Goal: Task Accomplishment & Management: Complete application form

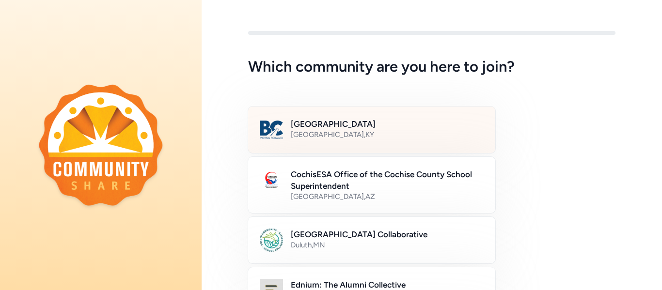
click at [438, 135] on div "[GEOGRAPHIC_DATA] , [GEOGRAPHIC_DATA]" at bounding box center [387, 135] width 193 height 10
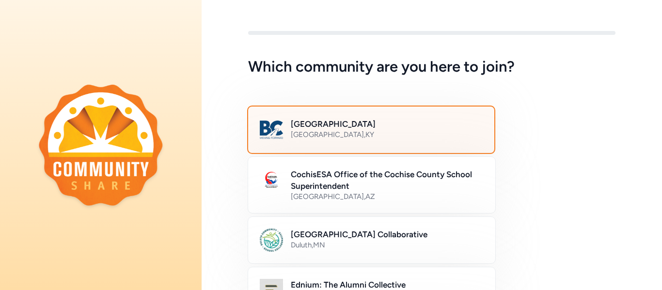
scroll to position [637, 0]
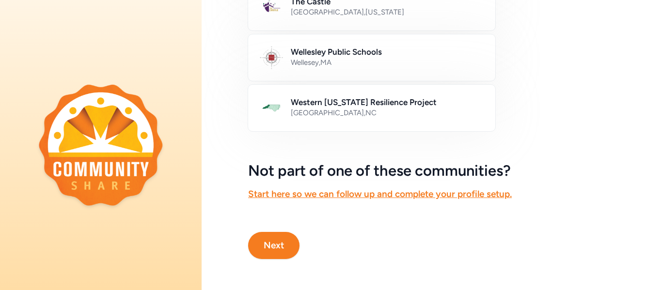
click at [284, 246] on button "Next" at bounding box center [273, 245] width 51 height 27
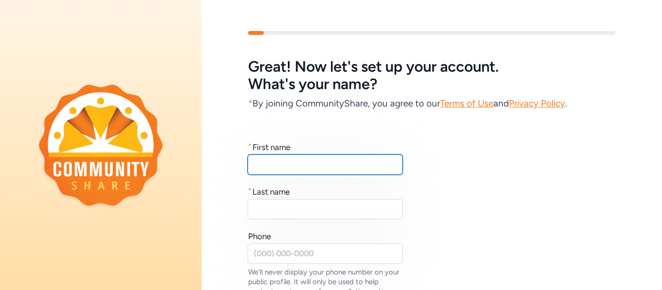
click at [316, 168] on input "text" at bounding box center [325, 165] width 155 height 20
type input "[PERSON_NAME]"
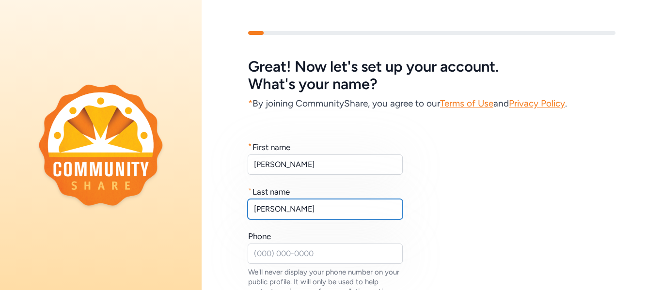
type input "[PERSON_NAME]"
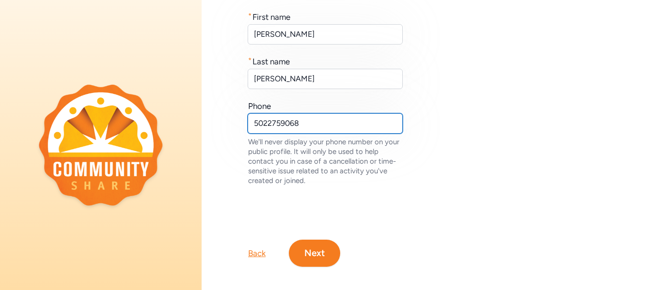
scroll to position [138, 0]
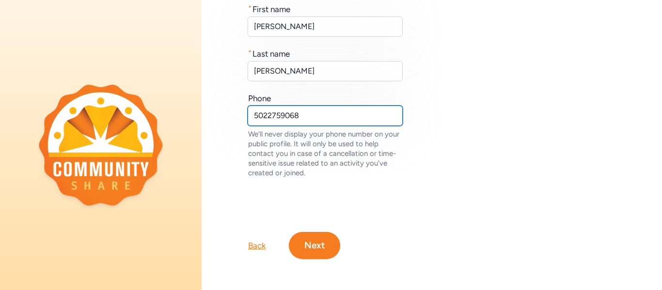
type input "5022759068"
click at [338, 253] on div "Back Next" at bounding box center [432, 230] width 461 height 58
click at [311, 249] on button "Next" at bounding box center [314, 245] width 51 height 27
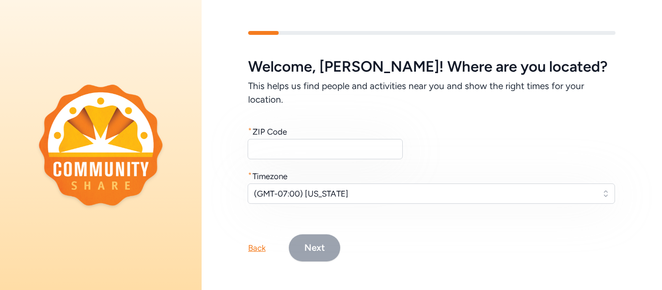
click at [310, 160] on div "Welcome , [PERSON_NAME] ! Where are you located? This helps us find people and …" at bounding box center [432, 130] width 368 height 145
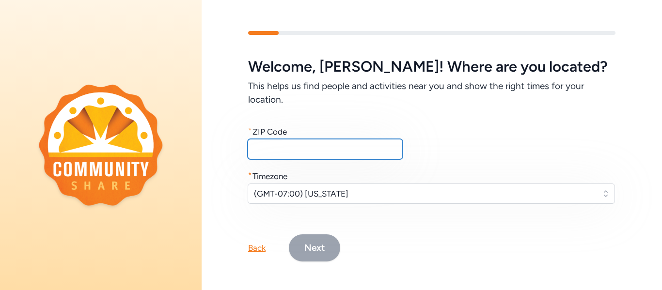
click at [316, 154] on input "text" at bounding box center [325, 149] width 155 height 20
type input "40165"
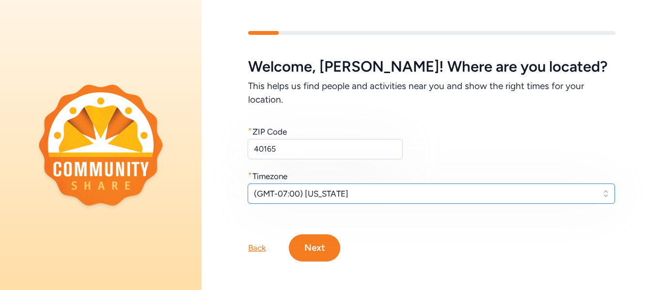
click at [387, 190] on span "(GMT-07:00) [US_STATE]" at bounding box center [424, 194] width 341 height 12
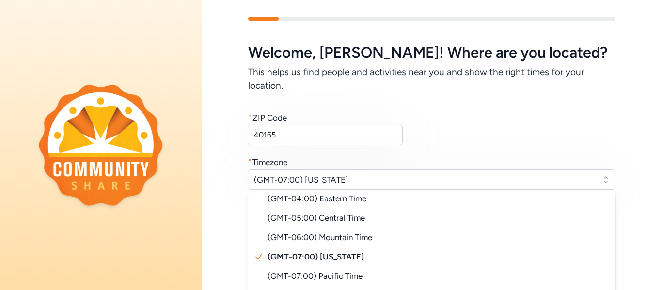
scroll to position [25, 0]
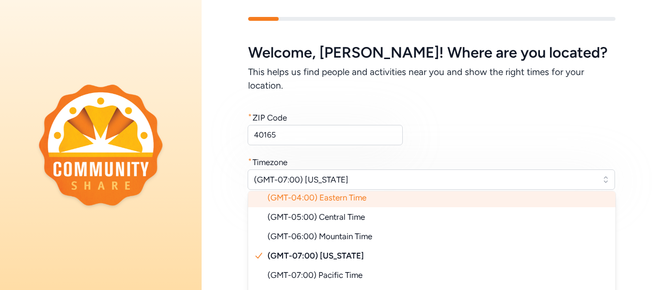
click at [380, 198] on li "(GMT-04:00) Eastern Time" at bounding box center [432, 197] width 368 height 19
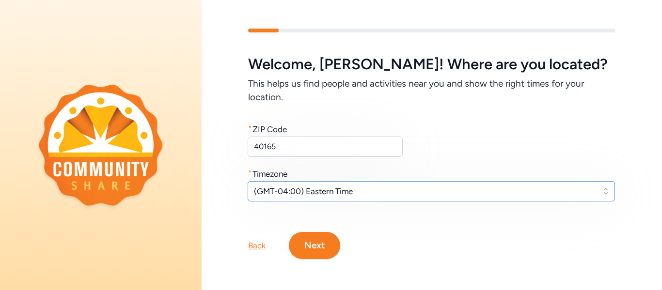
scroll to position [2, 0]
click at [422, 148] on div "Welcome , [PERSON_NAME] ! Where are you located? This helps us find people and …" at bounding box center [432, 128] width 368 height 145
click at [320, 242] on button "Next" at bounding box center [314, 245] width 51 height 27
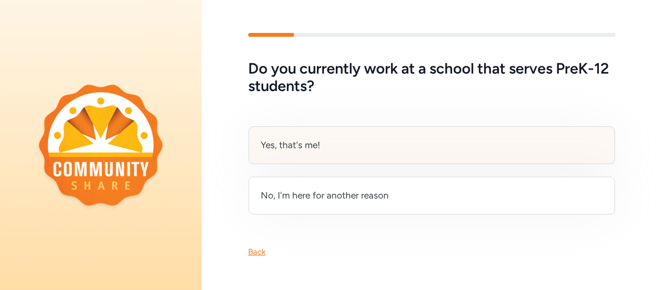
click at [379, 140] on div "Yes, that's me!" at bounding box center [432, 146] width 367 height 38
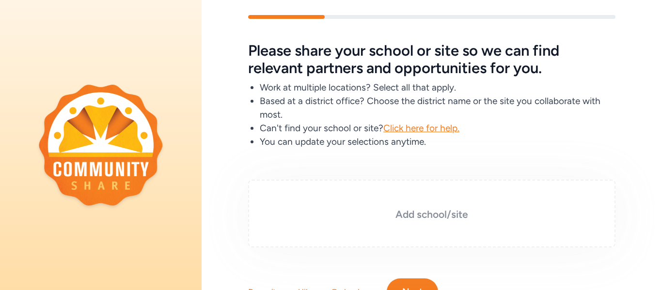
scroll to position [25, 0]
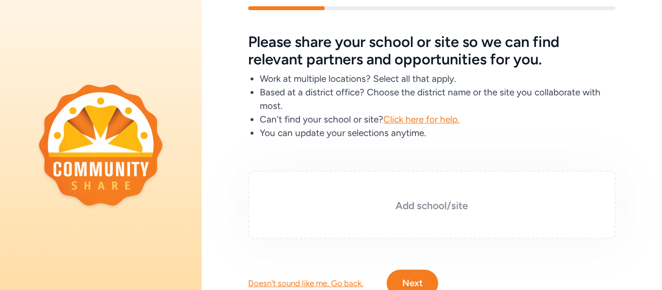
click at [441, 208] on h3 "Add school/site" at bounding box center [432, 206] width 319 height 14
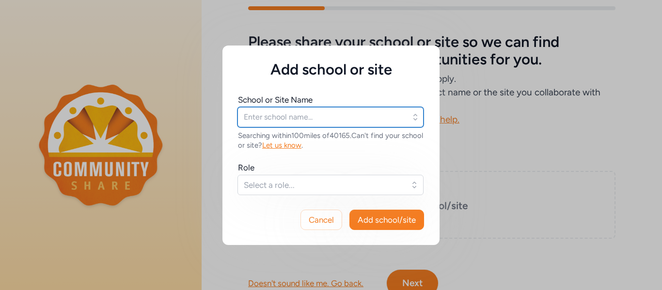
click at [363, 126] on input "text" at bounding box center [331, 117] width 186 height 20
type input "n"
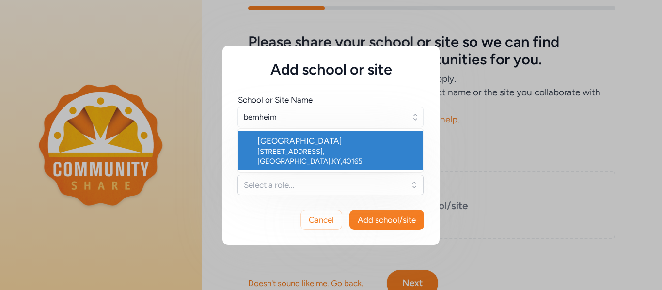
click at [331, 150] on div "[STREET_ADDRESS]" at bounding box center [336, 156] width 158 height 19
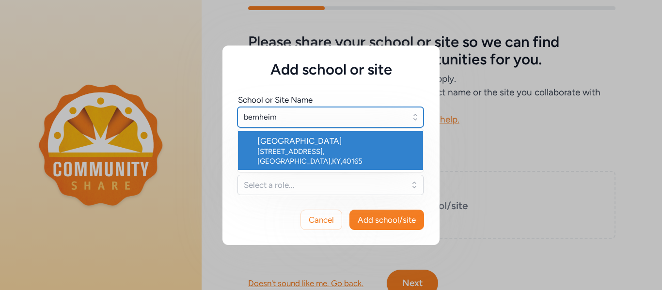
type input "[GEOGRAPHIC_DATA]"
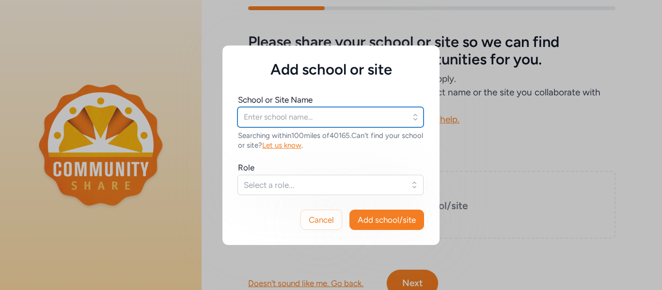
type input "[GEOGRAPHIC_DATA]"
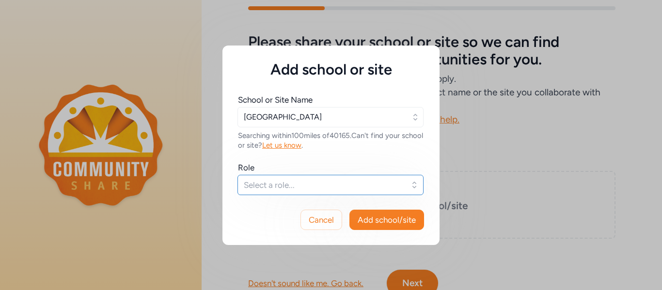
click at [331, 194] on button "Select a role..." at bounding box center [331, 185] width 186 height 20
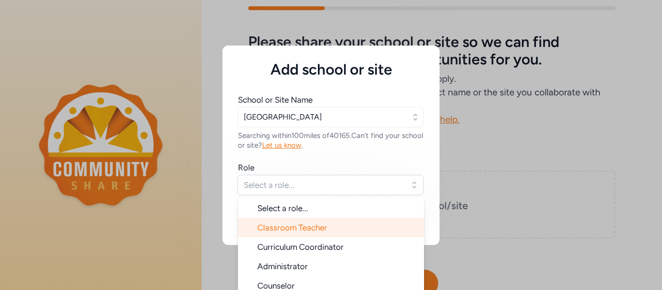
click at [335, 226] on li "Classroom Teacher" at bounding box center [331, 227] width 186 height 19
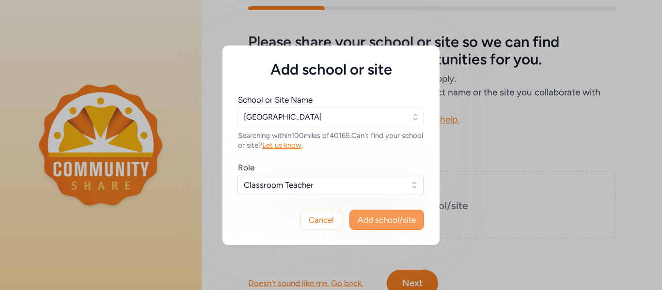
click at [385, 225] on span "Add school/site" at bounding box center [387, 220] width 58 height 12
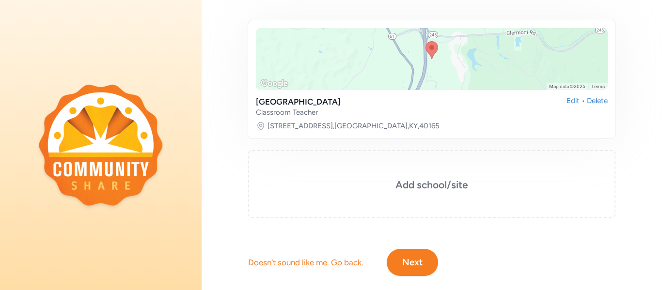
scroll to position [181, 0]
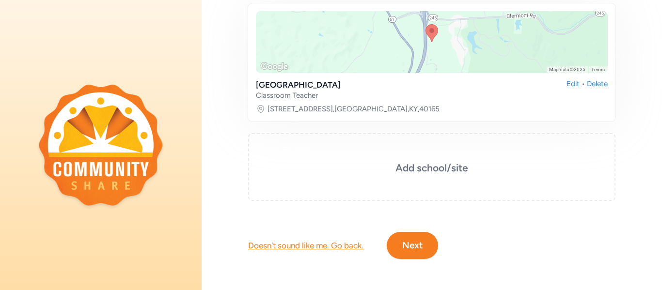
click at [416, 255] on button "Next" at bounding box center [412, 245] width 51 height 27
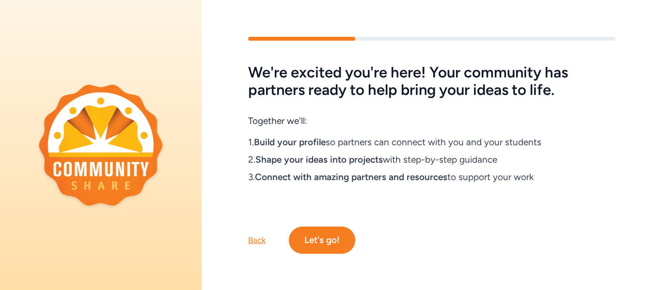
click at [330, 239] on button "Let's go!" at bounding box center [322, 240] width 66 height 27
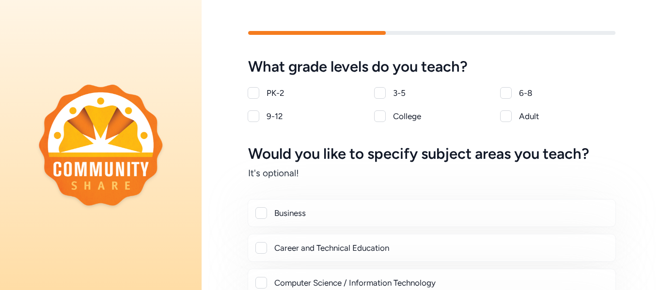
click at [503, 96] on div at bounding box center [506, 93] width 12 height 12
checkbox input "true"
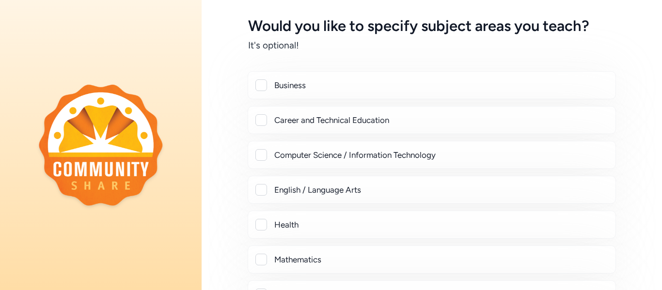
scroll to position [144, 0]
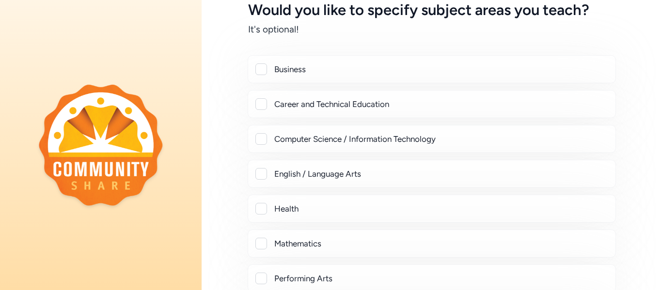
click at [376, 174] on div "English / Language Arts" at bounding box center [441, 174] width 334 height 12
checkbox input "true"
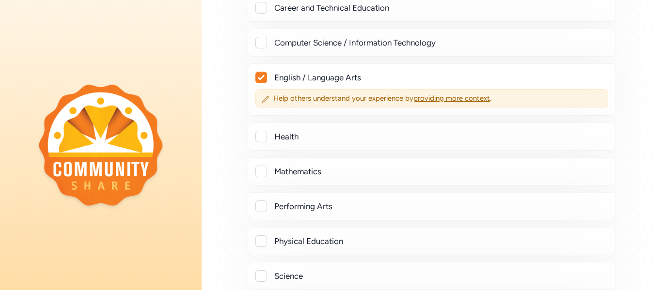
scroll to position [253, 0]
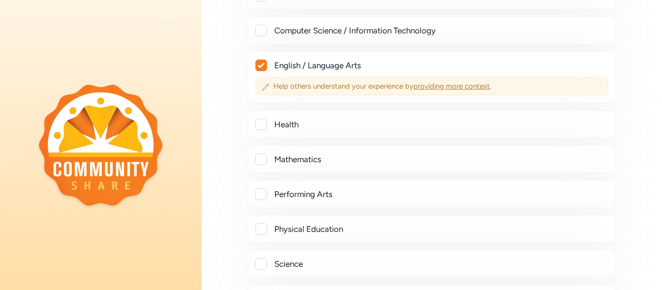
click at [434, 88] on span "providing more context" at bounding box center [452, 86] width 77 height 9
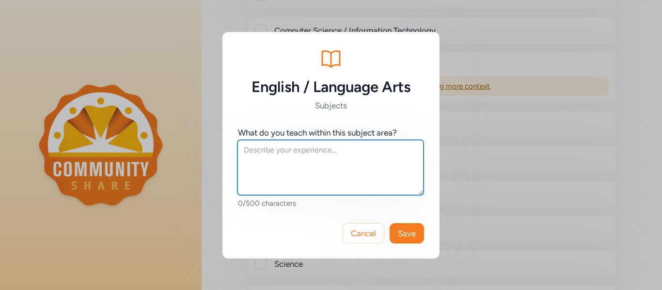
click at [374, 167] on textarea at bounding box center [331, 167] width 186 height 55
type textarea "I teach ELA to 7th grade students."
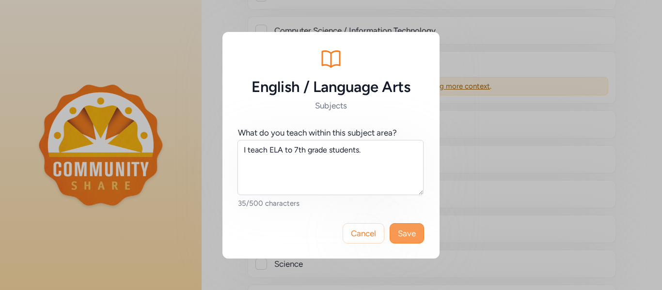
click at [405, 233] on span "Save" at bounding box center [407, 234] width 18 height 12
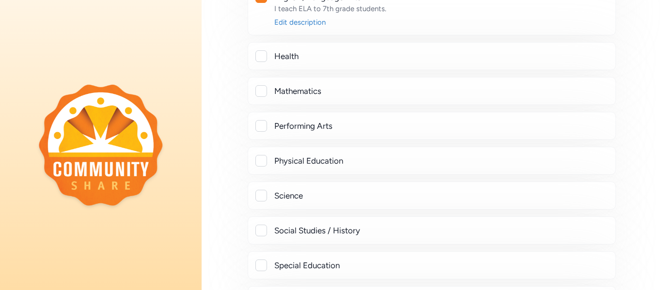
scroll to position [492, 0]
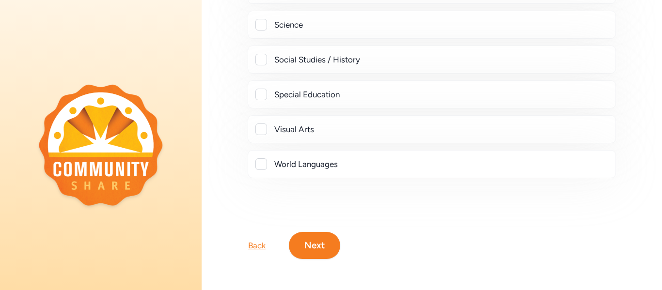
click at [332, 250] on button "Next" at bounding box center [314, 245] width 51 height 27
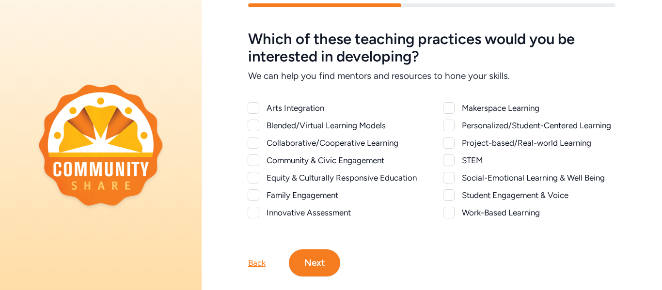
scroll to position [28, 0]
click at [365, 140] on div "Collaborative/Cooperative Learning" at bounding box center [344, 143] width 154 height 12
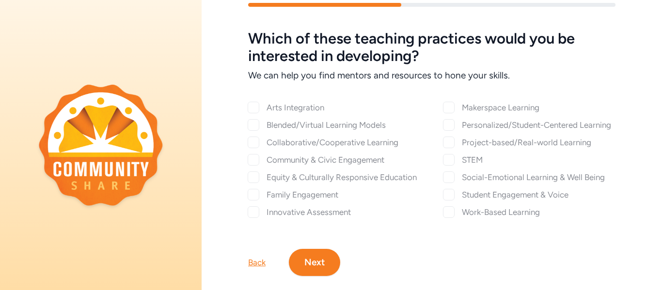
checkbox input "true"
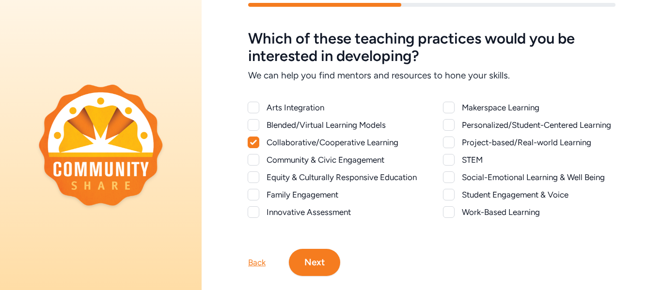
click at [364, 158] on div "Community & Civic Engagement" at bounding box center [344, 160] width 154 height 12
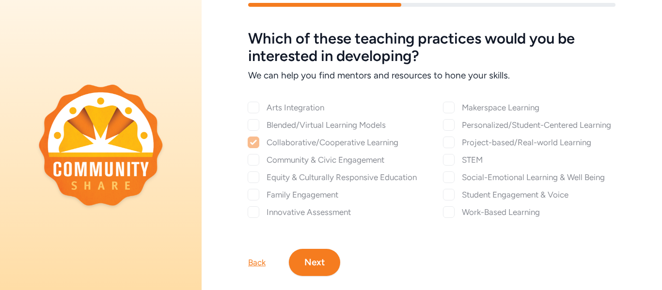
checkbox input "true"
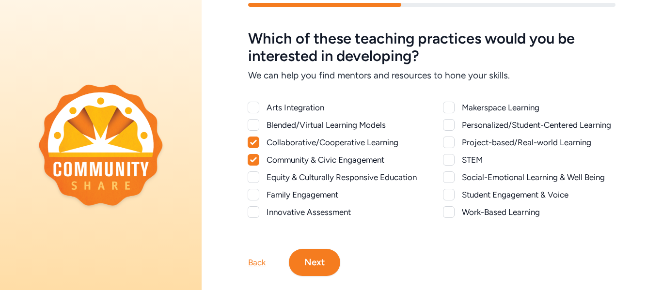
click at [356, 181] on div "Equity & Culturally Responsive Education" at bounding box center [344, 178] width 154 height 12
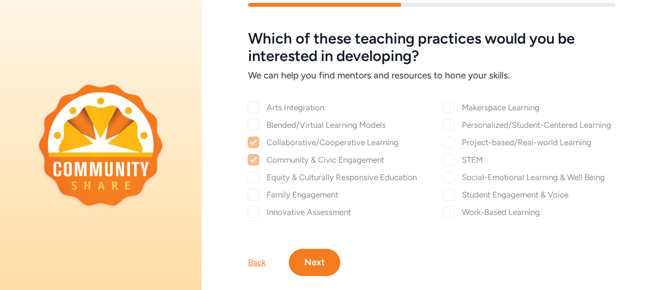
checkbox input "true"
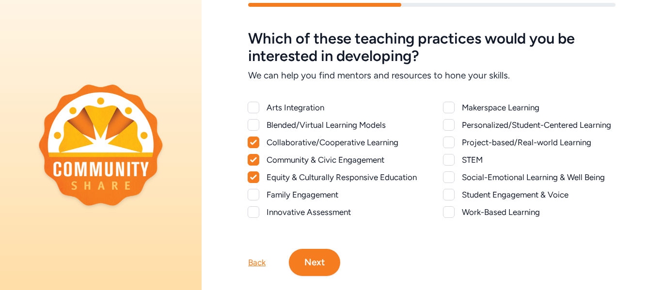
click at [469, 191] on div "Student Engagement & Voice" at bounding box center [539, 195] width 154 height 12
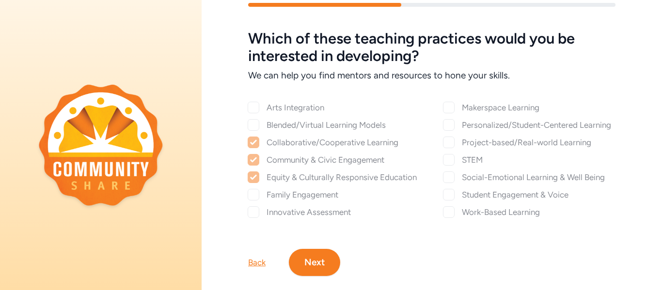
checkbox input "true"
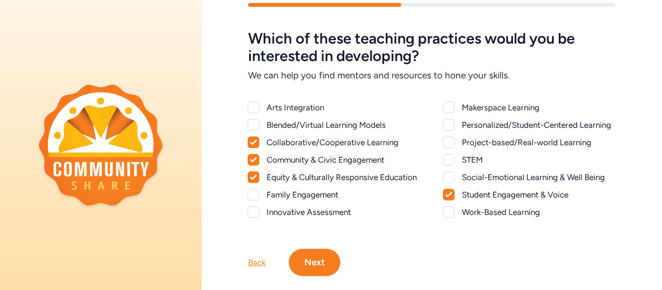
click at [459, 125] on div "Personalized/Student-Centered Learning" at bounding box center [530, 125] width 172 height 12
click at [447, 122] on div at bounding box center [449, 125] width 12 height 12
checkbox input "true"
click at [448, 138] on div at bounding box center [449, 143] width 12 height 12
checkbox input "true"
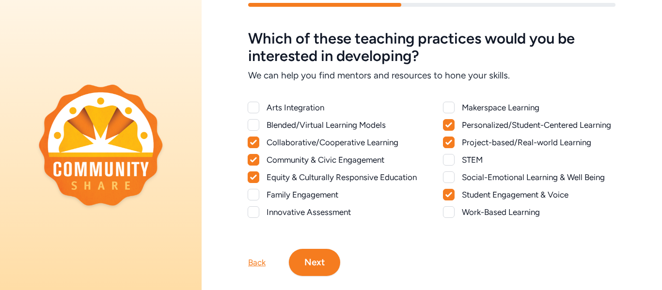
click at [321, 266] on button "Next" at bounding box center [314, 262] width 51 height 27
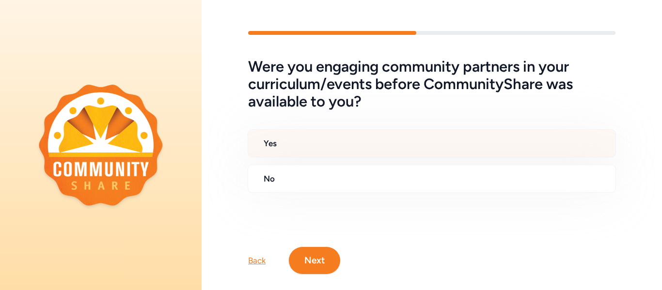
click at [329, 149] on div "Yes" at bounding box center [432, 143] width 369 height 28
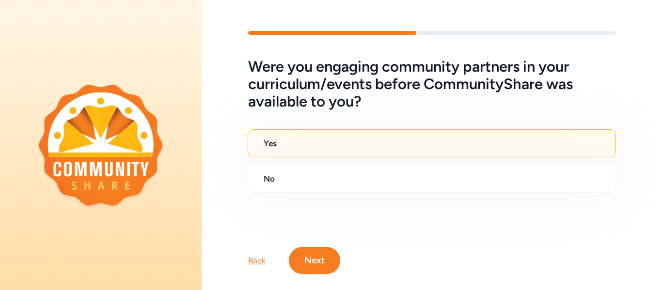
click at [321, 257] on button "Next" at bounding box center [314, 260] width 51 height 27
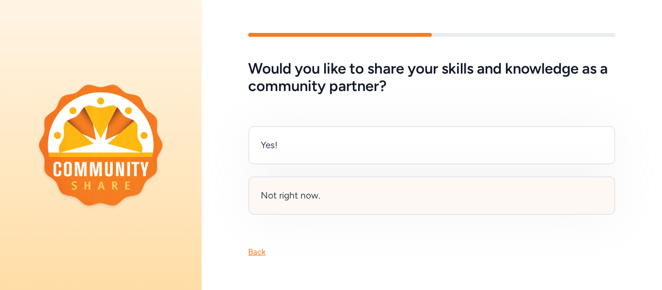
click at [331, 203] on div "Not right now." at bounding box center [432, 196] width 367 height 38
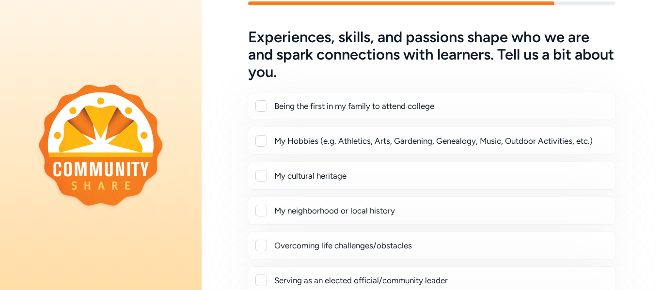
scroll to position [36, 0]
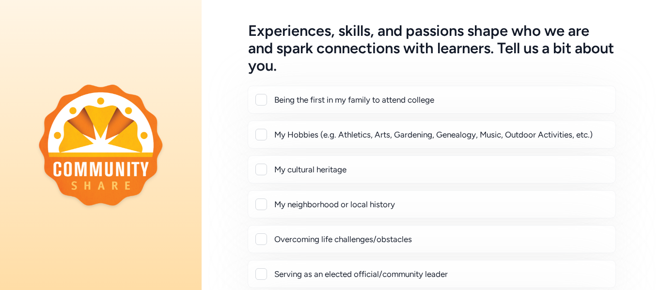
click at [366, 133] on div "My Hobbies (e.g. Athletics, Arts, Gardening, Genealogy, Music, Outdoor Activiti…" at bounding box center [441, 135] width 334 height 12
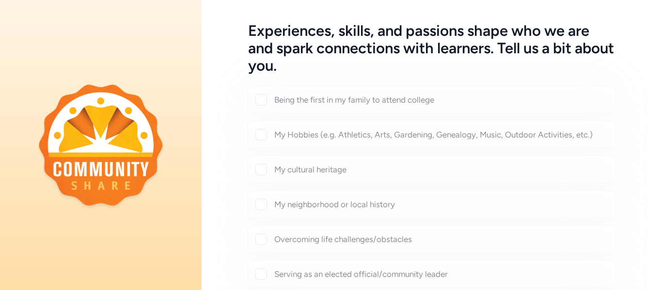
checkbox input "true"
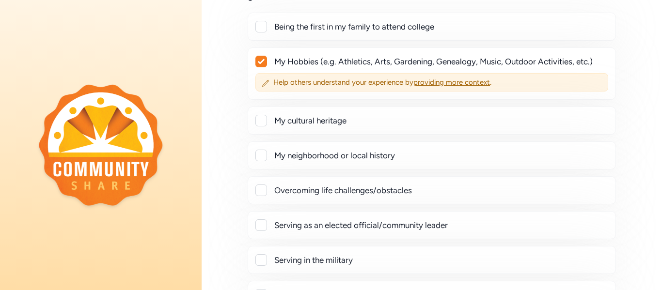
scroll to position [112, 0]
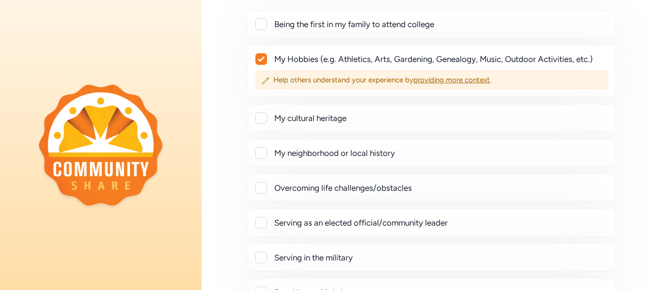
click at [368, 150] on div "My neighborhood or local history" at bounding box center [441, 153] width 334 height 12
checkbox input "true"
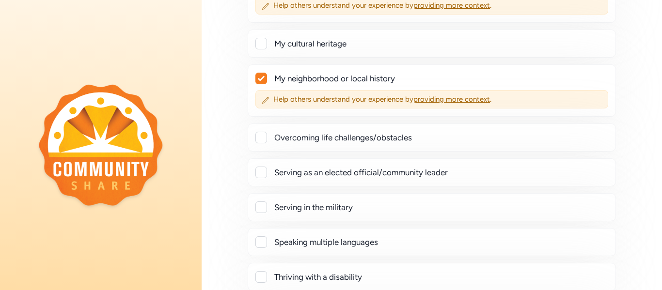
scroll to position [188, 0]
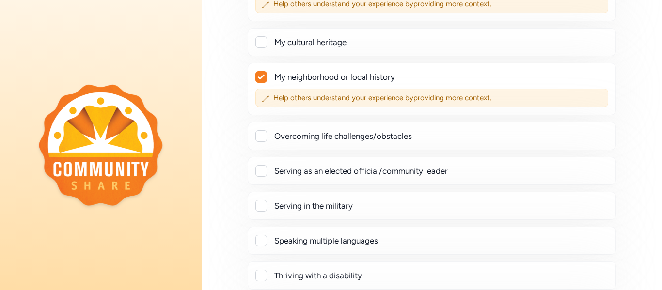
click at [394, 142] on div "Overcoming life challenges/obstacles" at bounding box center [432, 136] width 369 height 28
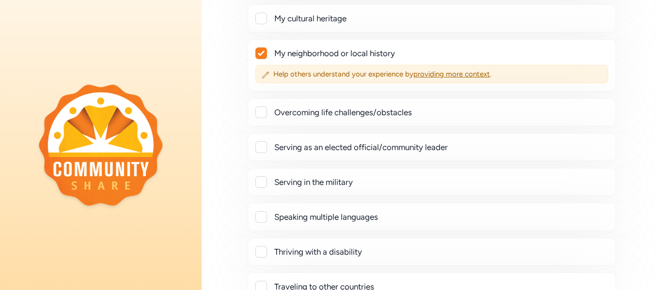
scroll to position [212, 0]
click at [264, 112] on div at bounding box center [262, 112] width 12 height 12
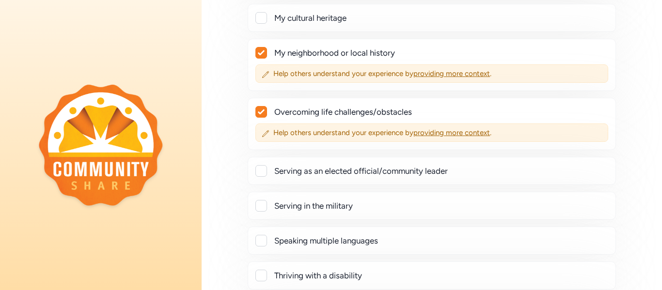
checkbox input "true"
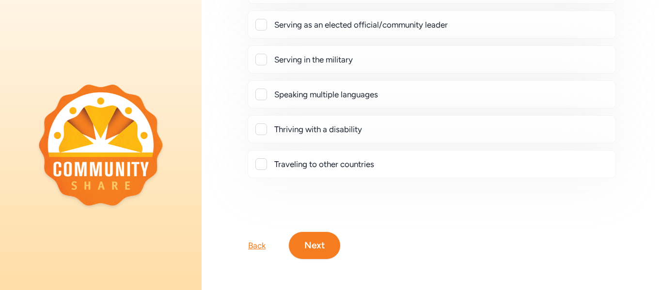
scroll to position [353, 0]
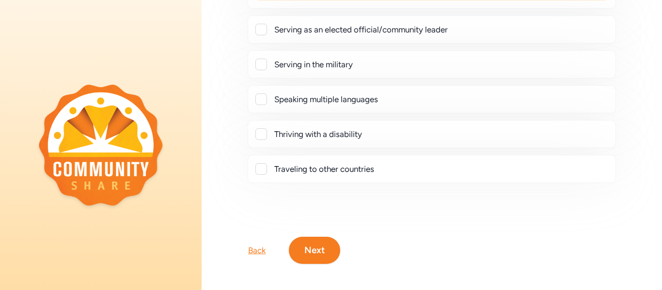
click at [319, 247] on button "Next" at bounding box center [314, 250] width 51 height 27
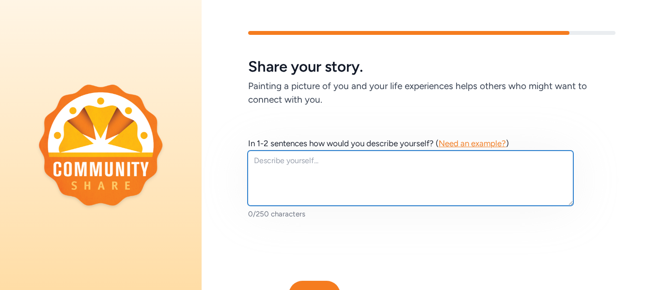
click at [460, 170] on textarea at bounding box center [411, 178] width 326 height 55
type textarea "I"
type textarea "o"
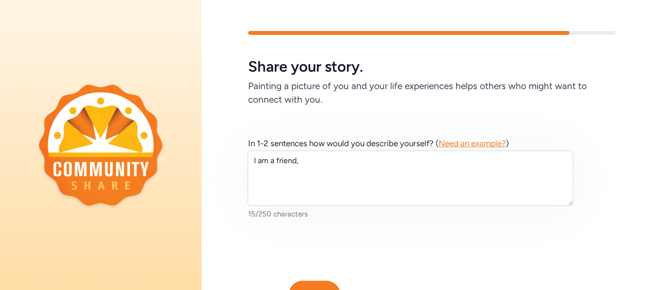
click at [491, 139] on span "Need an example?" at bounding box center [472, 144] width 67 height 10
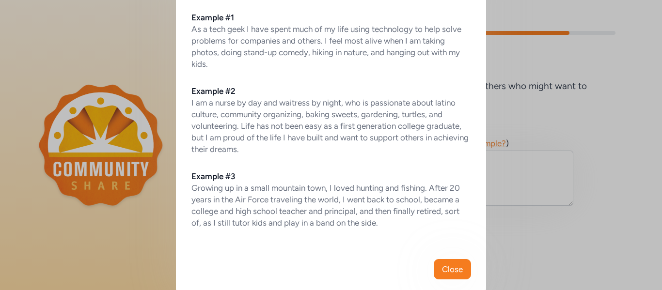
scroll to position [62, 0]
click at [484, 169] on div "Example #1 As a tech geek I have spent much of my life using technology to help…" at bounding box center [331, 111] width 310 height 233
click at [502, 178] on div "Biography suggestions Consider these examples when crafting your bio Example #1…" at bounding box center [331, 119] width 662 height 363
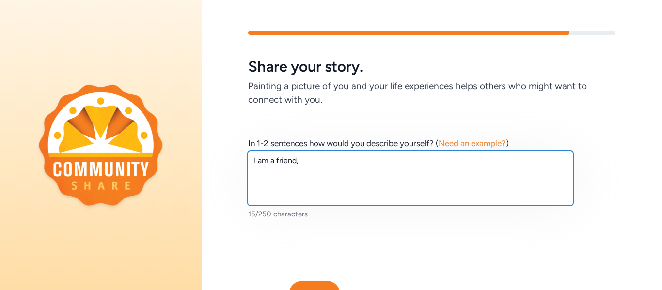
click at [365, 172] on textarea "I am a friend," at bounding box center [411, 178] width 326 height 55
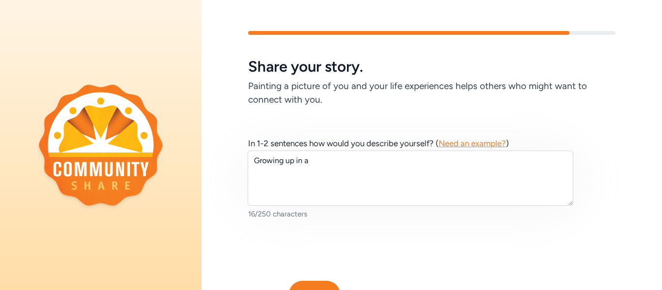
click at [483, 145] on span "Need an example?" at bounding box center [472, 144] width 67 height 10
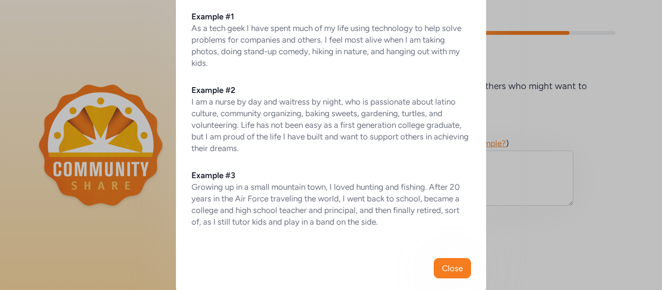
scroll to position [72, 0]
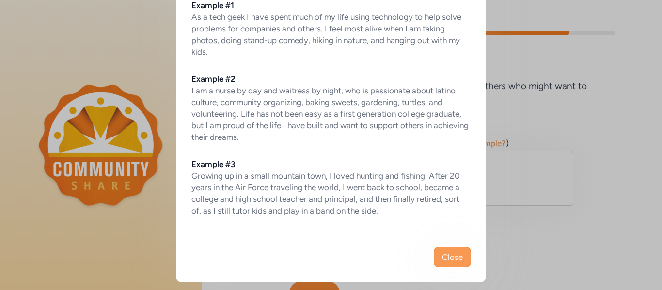
click at [458, 259] on span "Close" at bounding box center [452, 258] width 21 height 12
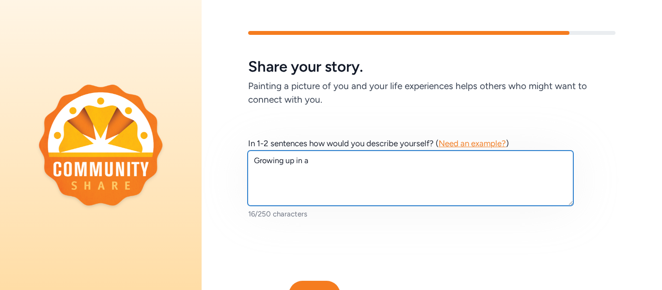
click at [337, 180] on textarea "Growing up in a" at bounding box center [411, 178] width 326 height 55
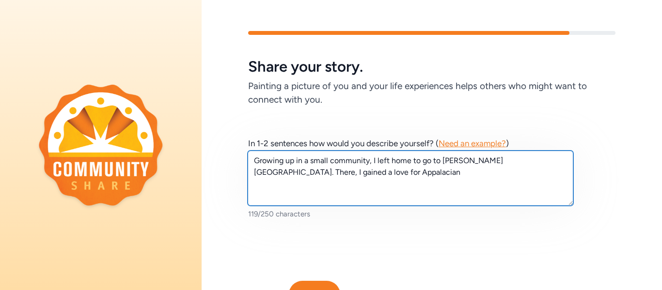
click at [344, 179] on textarea "Growing up in a small community, I left home to go to [PERSON_NAME][GEOGRAPHIC_…" at bounding box center [411, 178] width 326 height 55
click at [340, 173] on textarea "Growing up in a small community, I left home to go to [PERSON_NAME][GEOGRAPHIC_…" at bounding box center [411, 178] width 326 height 55
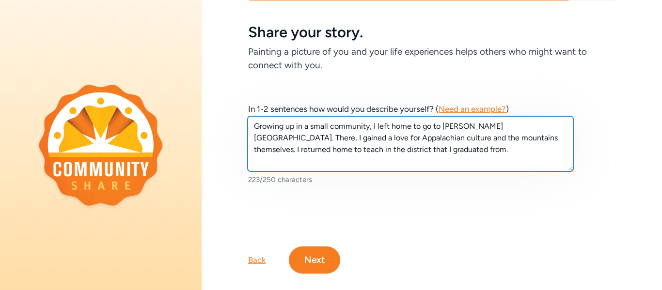
scroll to position [36, 0]
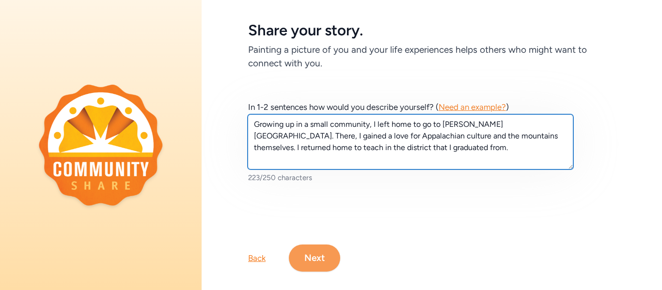
type textarea "Growing up in a small community, I left home to go to [PERSON_NAME][GEOGRAPHIC_…"
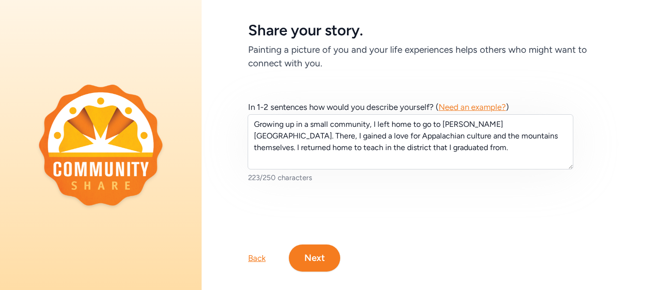
click at [321, 252] on button "Next" at bounding box center [314, 258] width 51 height 27
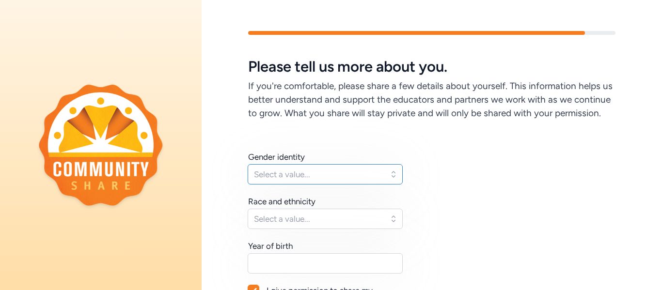
click at [362, 174] on span "Select a value..." at bounding box center [318, 175] width 129 height 12
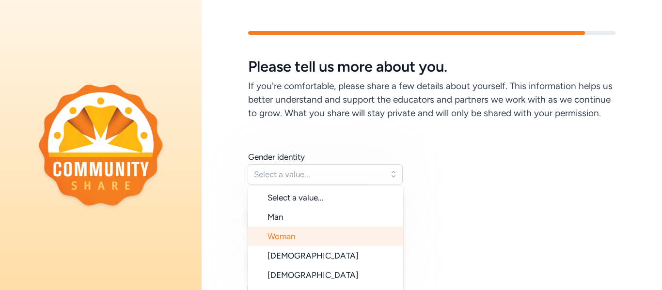
click at [345, 241] on li "Woman" at bounding box center [325, 236] width 155 height 19
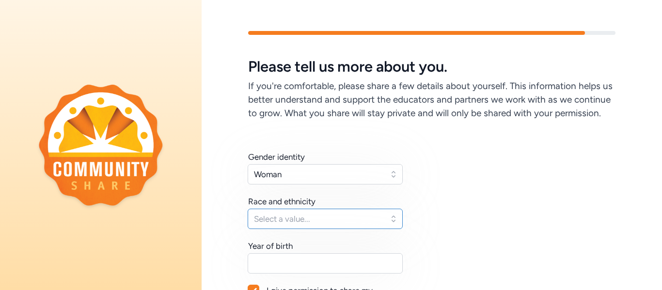
click at [348, 213] on span "Select a value..." at bounding box center [318, 219] width 129 height 12
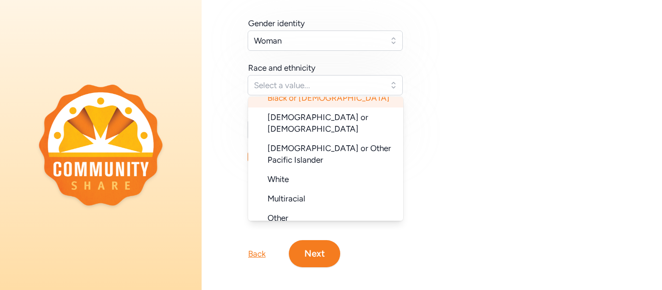
scroll to position [97, 0]
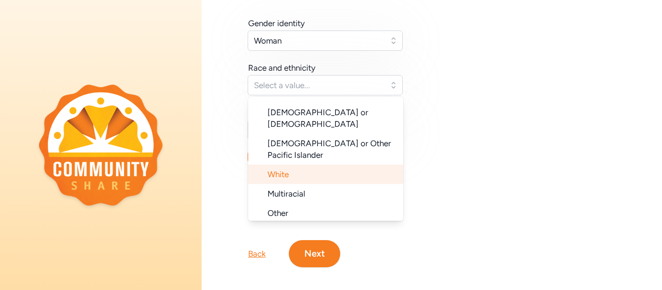
click at [353, 165] on li "White" at bounding box center [325, 174] width 155 height 19
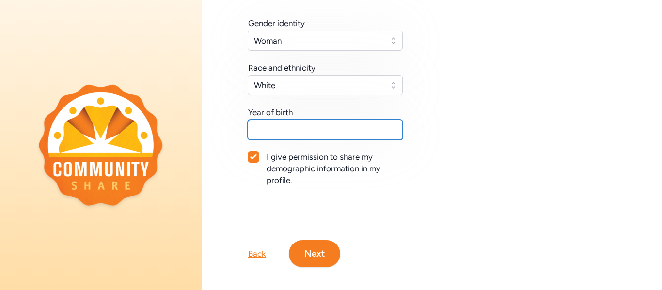
click at [311, 136] on input "text" at bounding box center [325, 130] width 155 height 20
type input "`"
type input "1998"
click at [324, 252] on button "Next" at bounding box center [314, 254] width 51 height 27
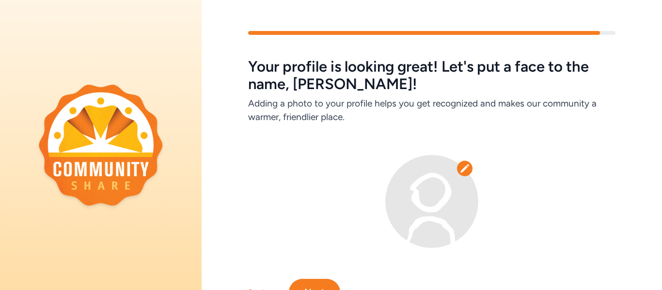
click at [466, 167] on icon at bounding box center [465, 168] width 8 height 8
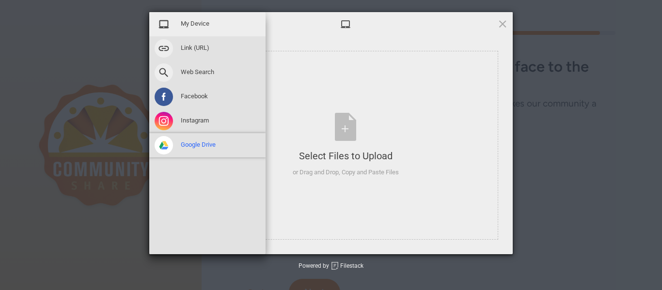
click at [161, 145] on span at bounding box center [164, 145] width 18 height 18
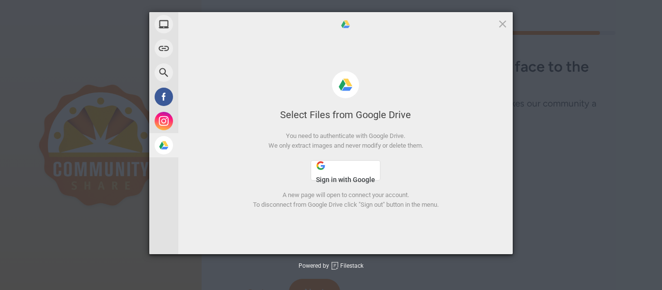
click at [338, 172] on button "Sign in with Google" at bounding box center [346, 170] width 70 height 20
click at [330, 178] on span "Sign in with Google" at bounding box center [345, 180] width 59 height 8
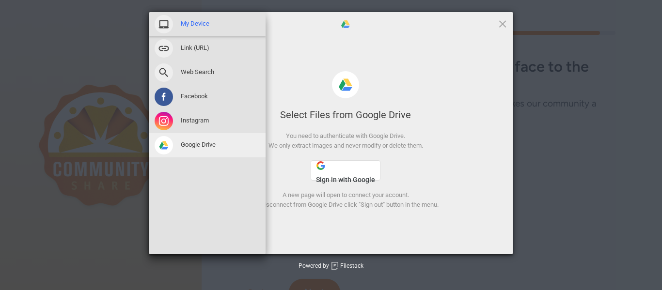
click at [167, 20] on span at bounding box center [164, 24] width 18 height 18
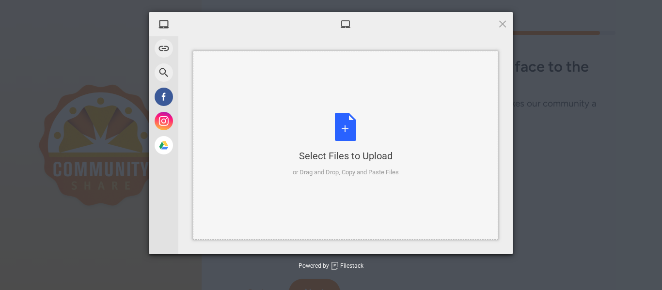
click at [388, 149] on div "Select Files to Upload" at bounding box center [346, 156] width 106 height 14
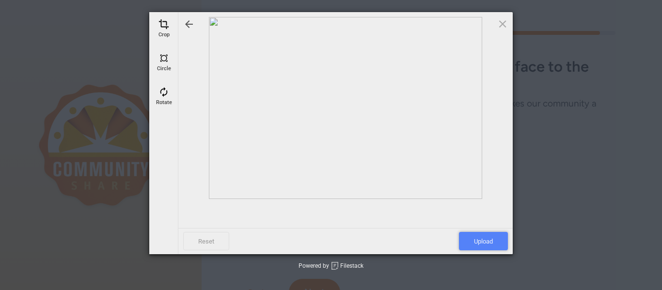
click at [484, 243] on span "Upload" at bounding box center [483, 241] width 49 height 18
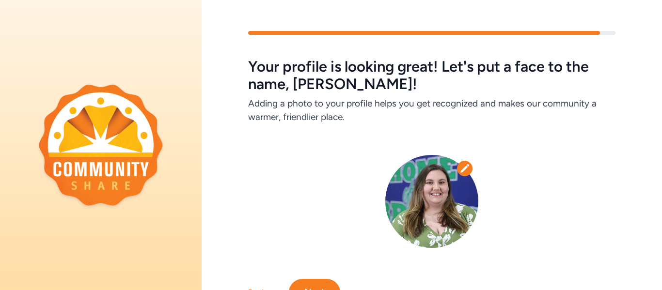
scroll to position [47, 0]
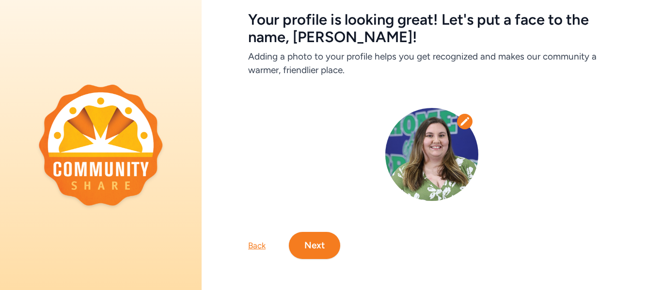
click at [304, 240] on button "Next" at bounding box center [314, 245] width 51 height 27
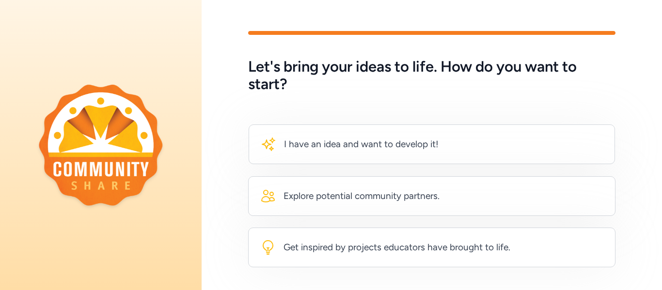
click at [303, 240] on div "Get inspired by projects educators have brought to life." at bounding box center [385, 248] width 250 height 16
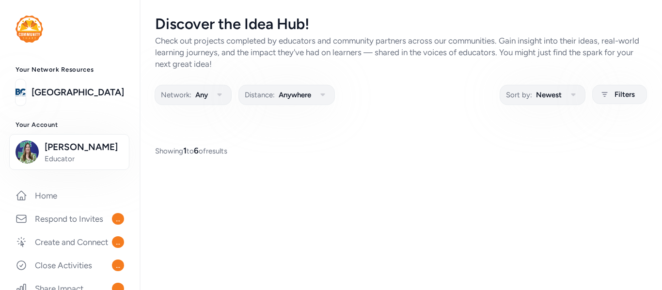
click at [303, 240] on div "Discover the Idea Hub! Check out projects completed by educators and community …" at bounding box center [401, 145] width 523 height 290
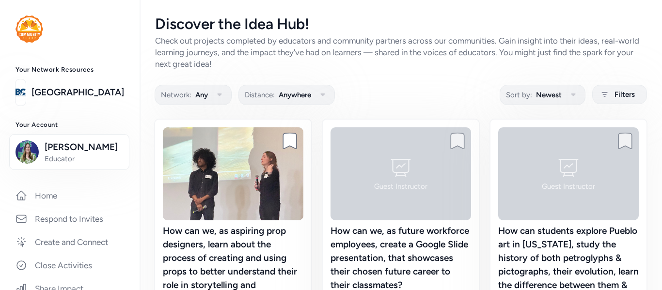
click at [303, 240] on div "How can we, as aspiring prop designers, learn about the process of creating and…" at bounding box center [233, 265] width 141 height 81
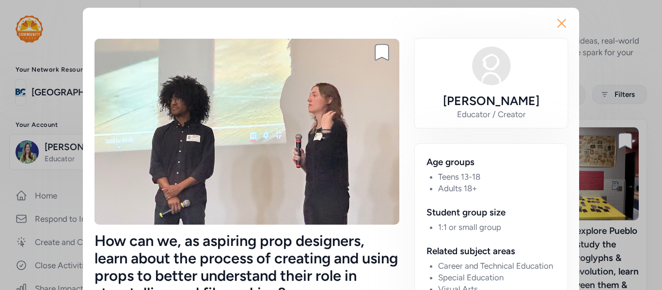
click at [566, 23] on icon "button" at bounding box center [562, 24] width 16 height 16
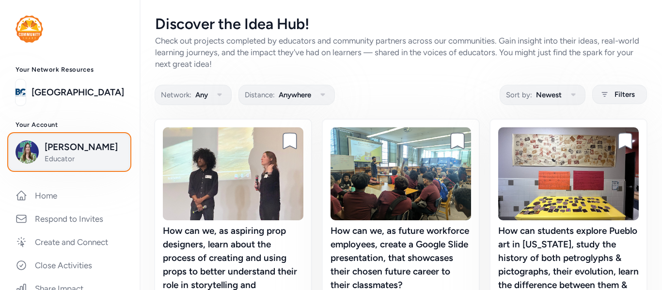
click at [65, 153] on span "[PERSON_NAME]" at bounding box center [84, 148] width 79 height 14
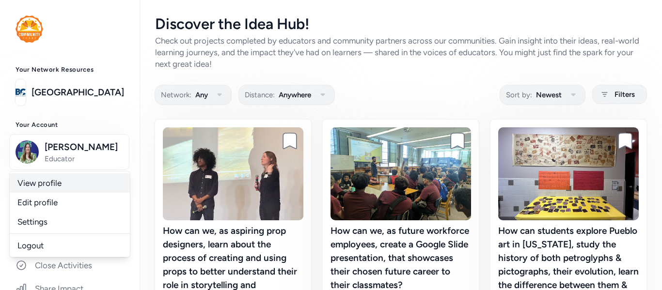
click at [62, 191] on link "View profile" at bounding box center [70, 183] width 120 height 19
